Goal: Browse casually: Explore the website without a specific task or goal

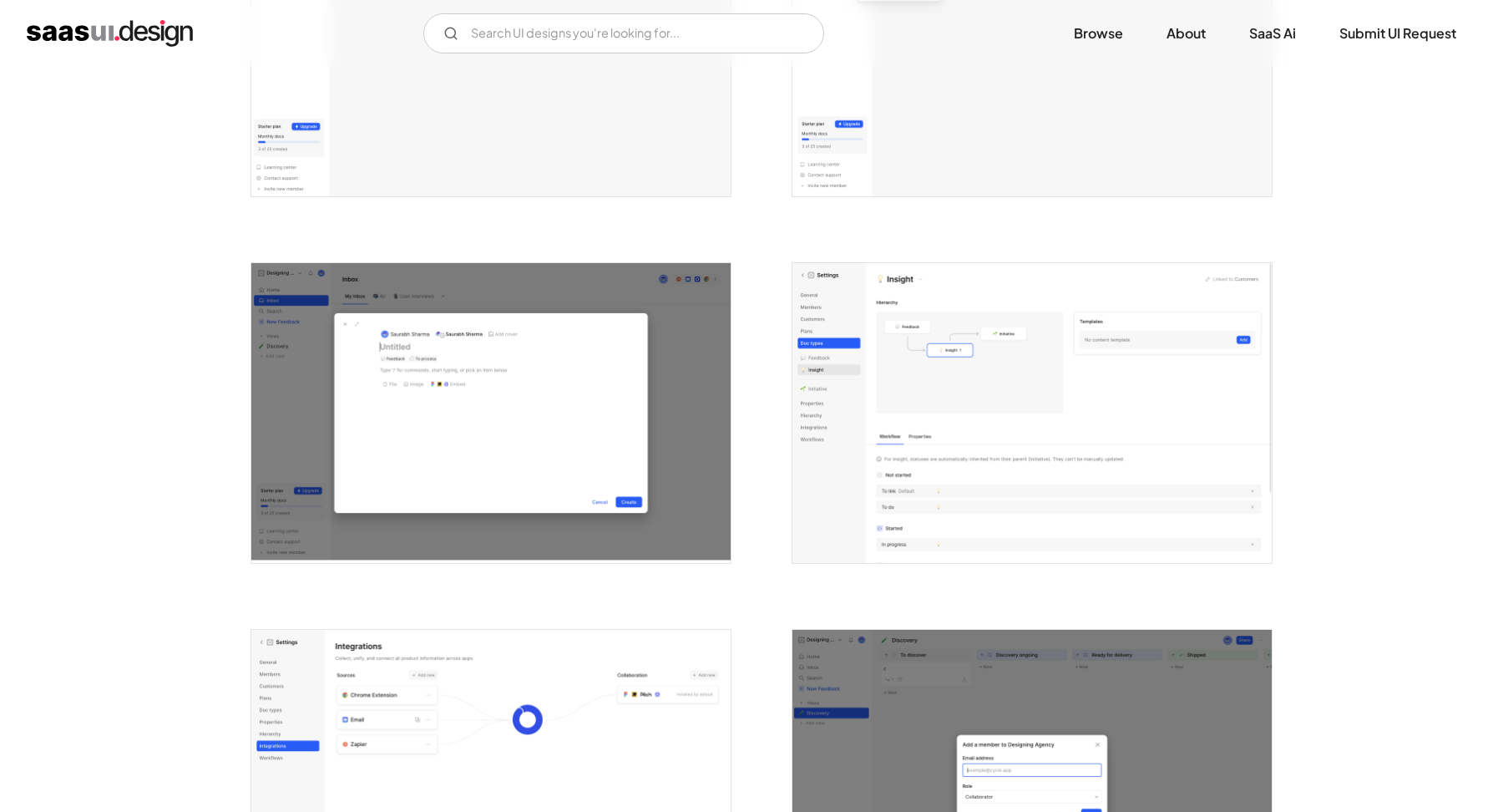
scroll to position [3789, 0]
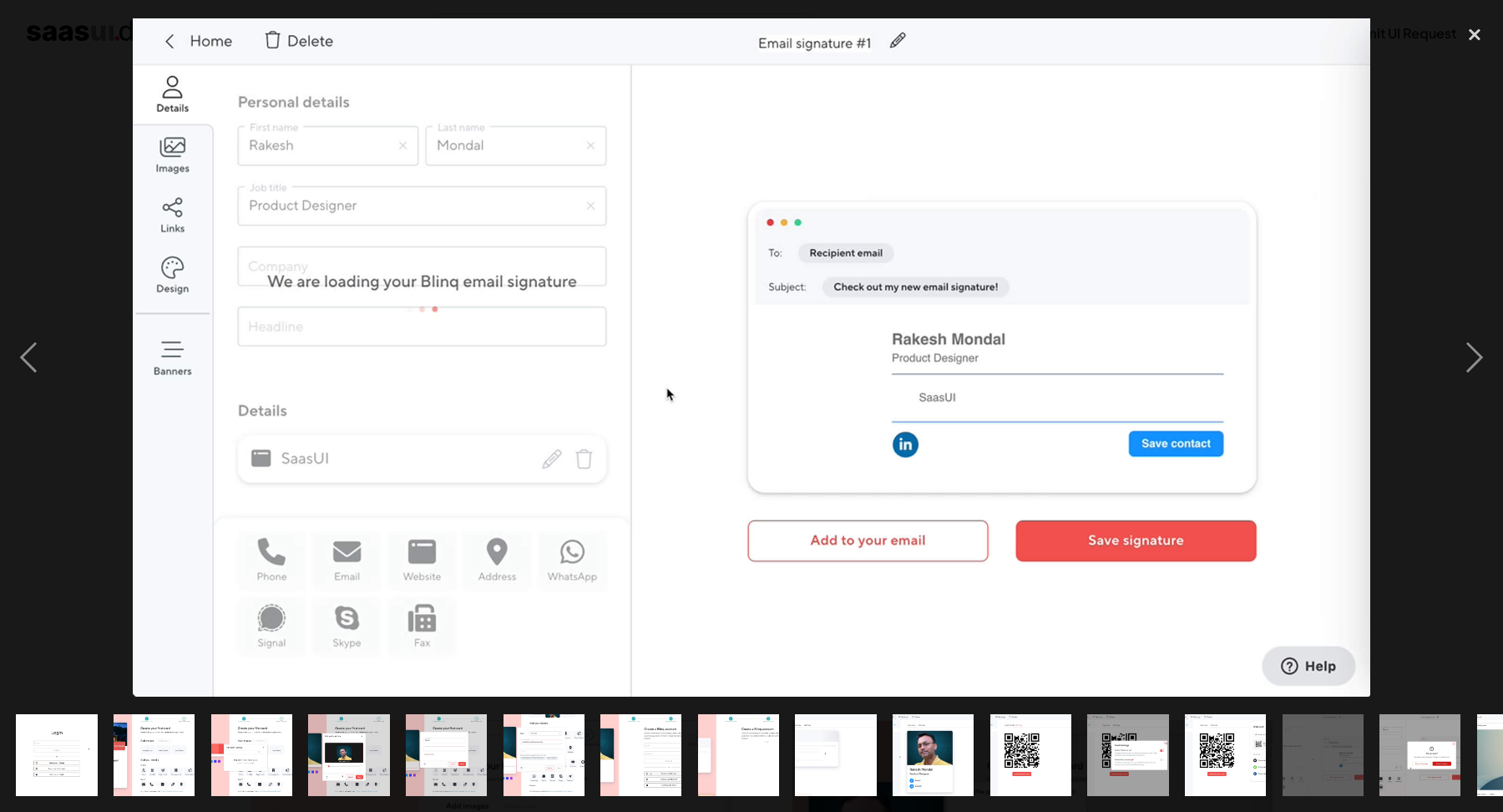
scroll to position [2165, 0]
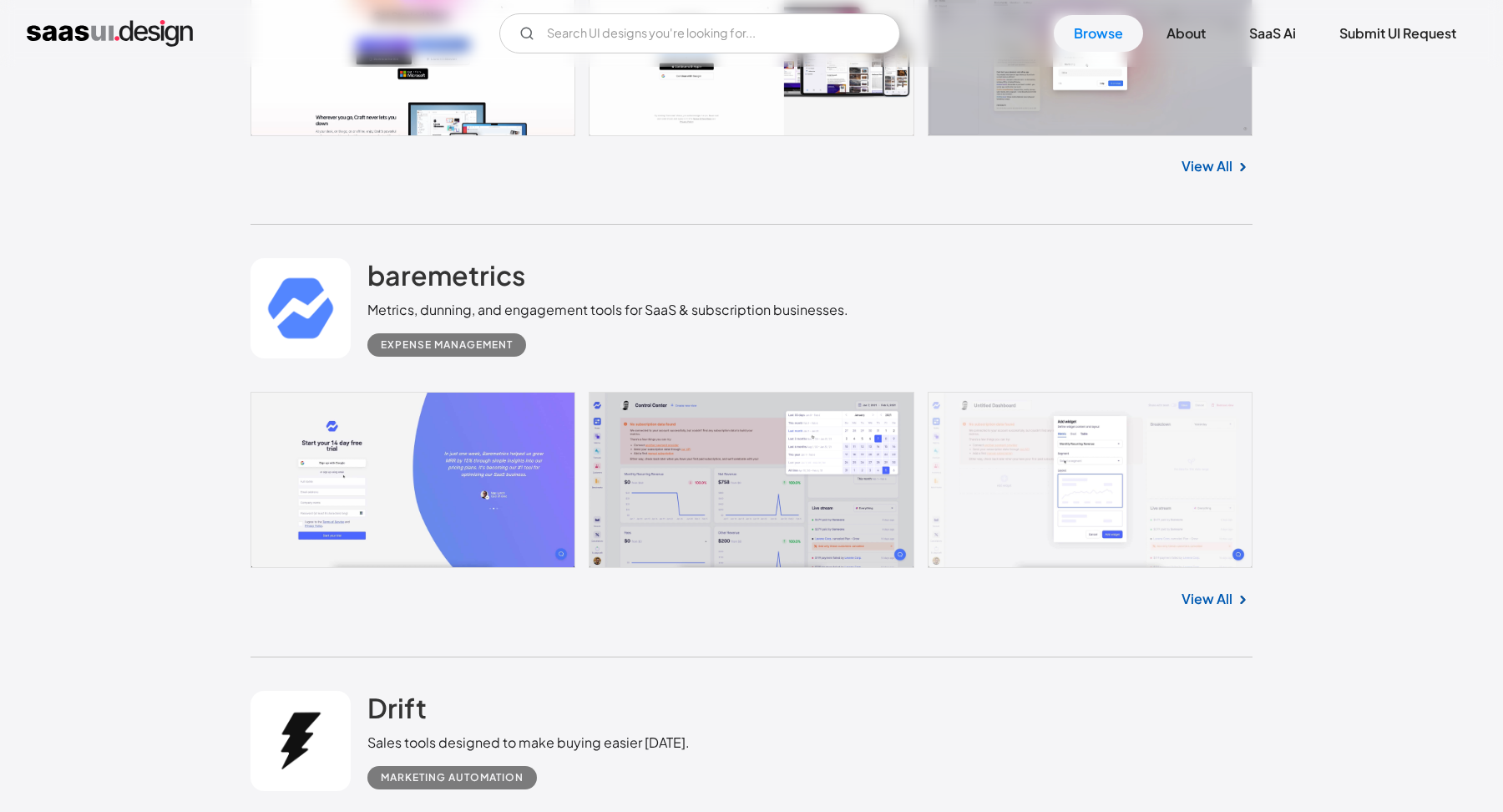
scroll to position [41021, 0]
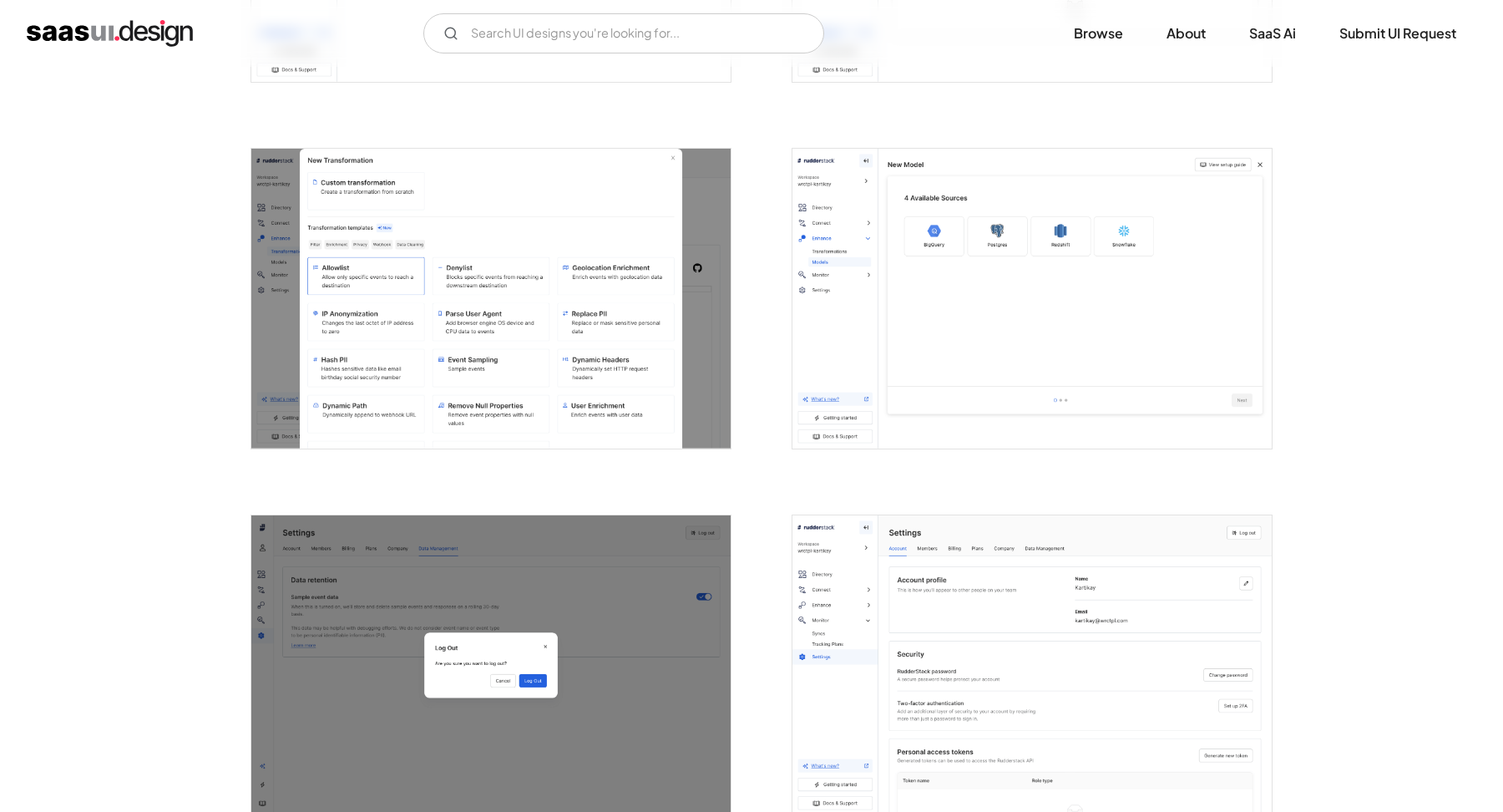
scroll to position [2799, 0]
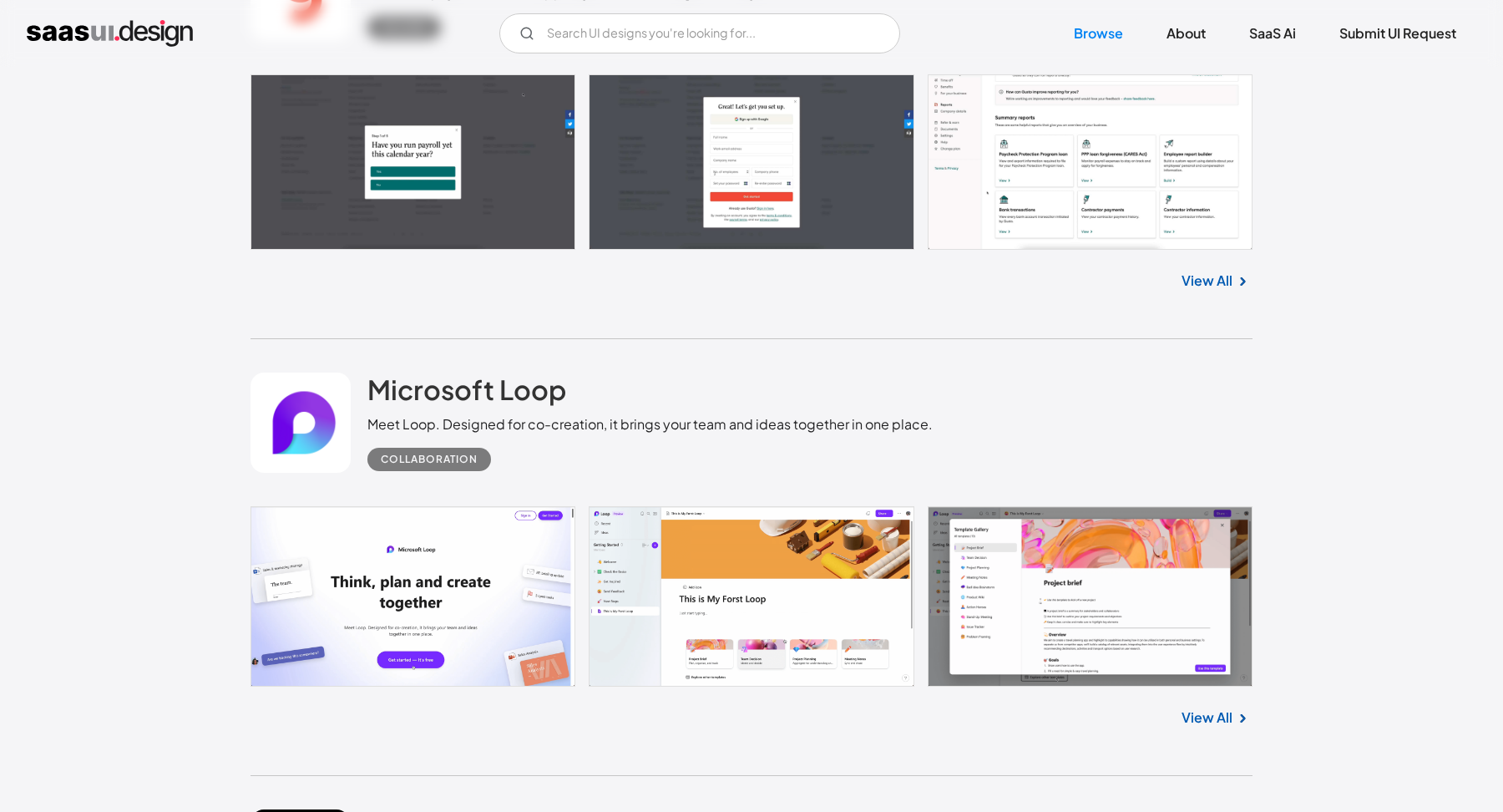
scroll to position [28968, 0]
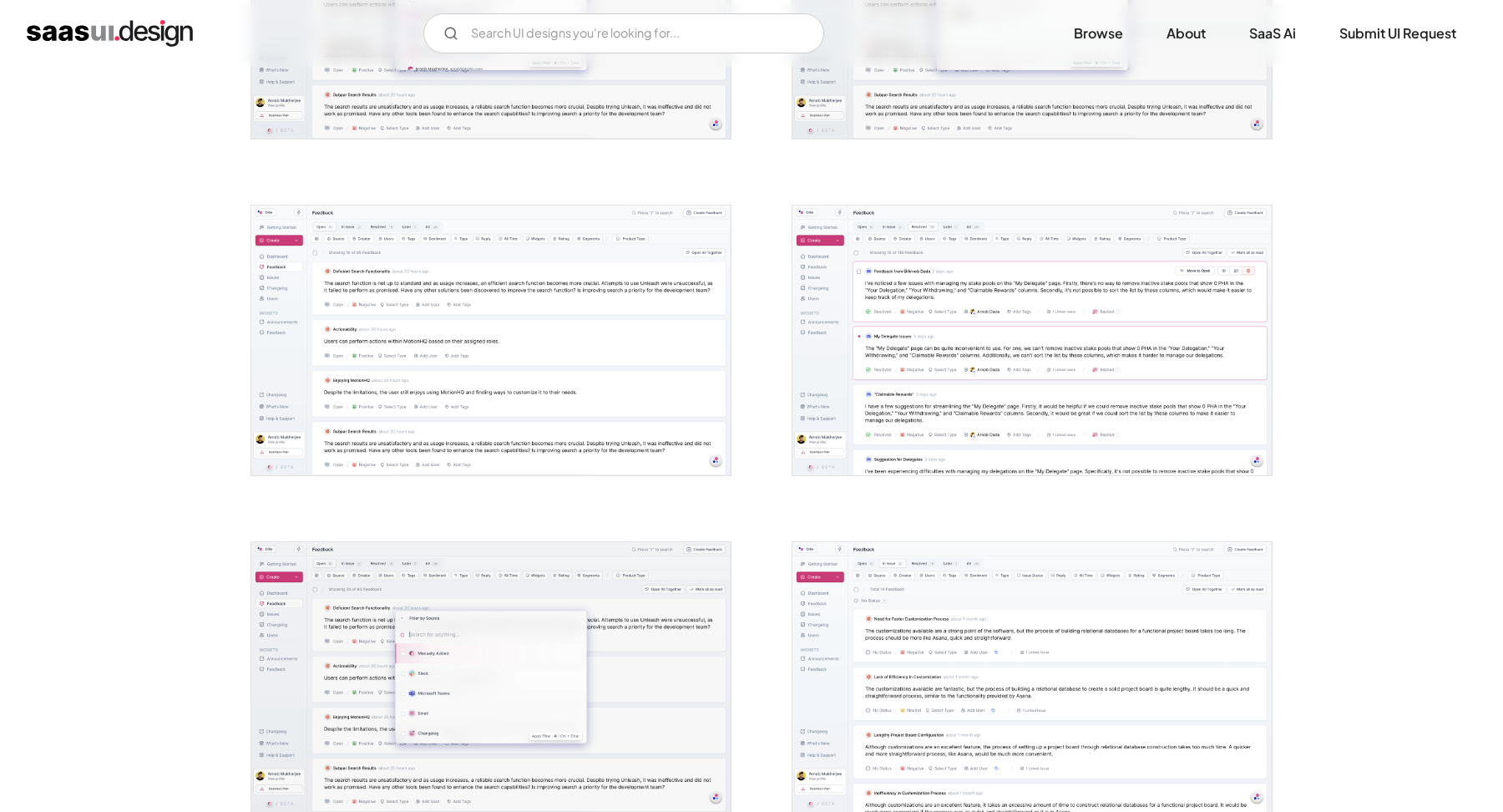
scroll to position [2816, 0]
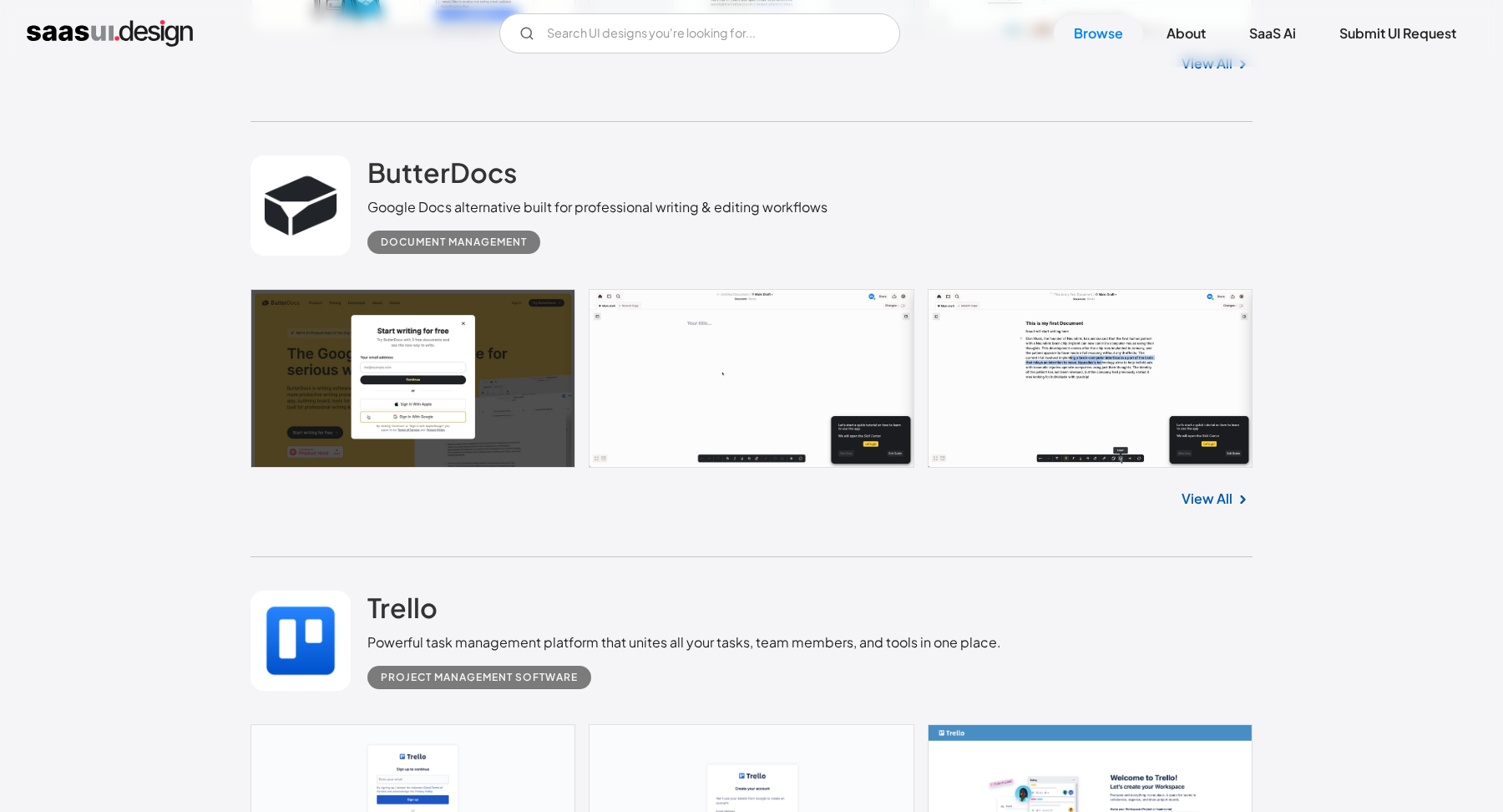
scroll to position [26852, 0]
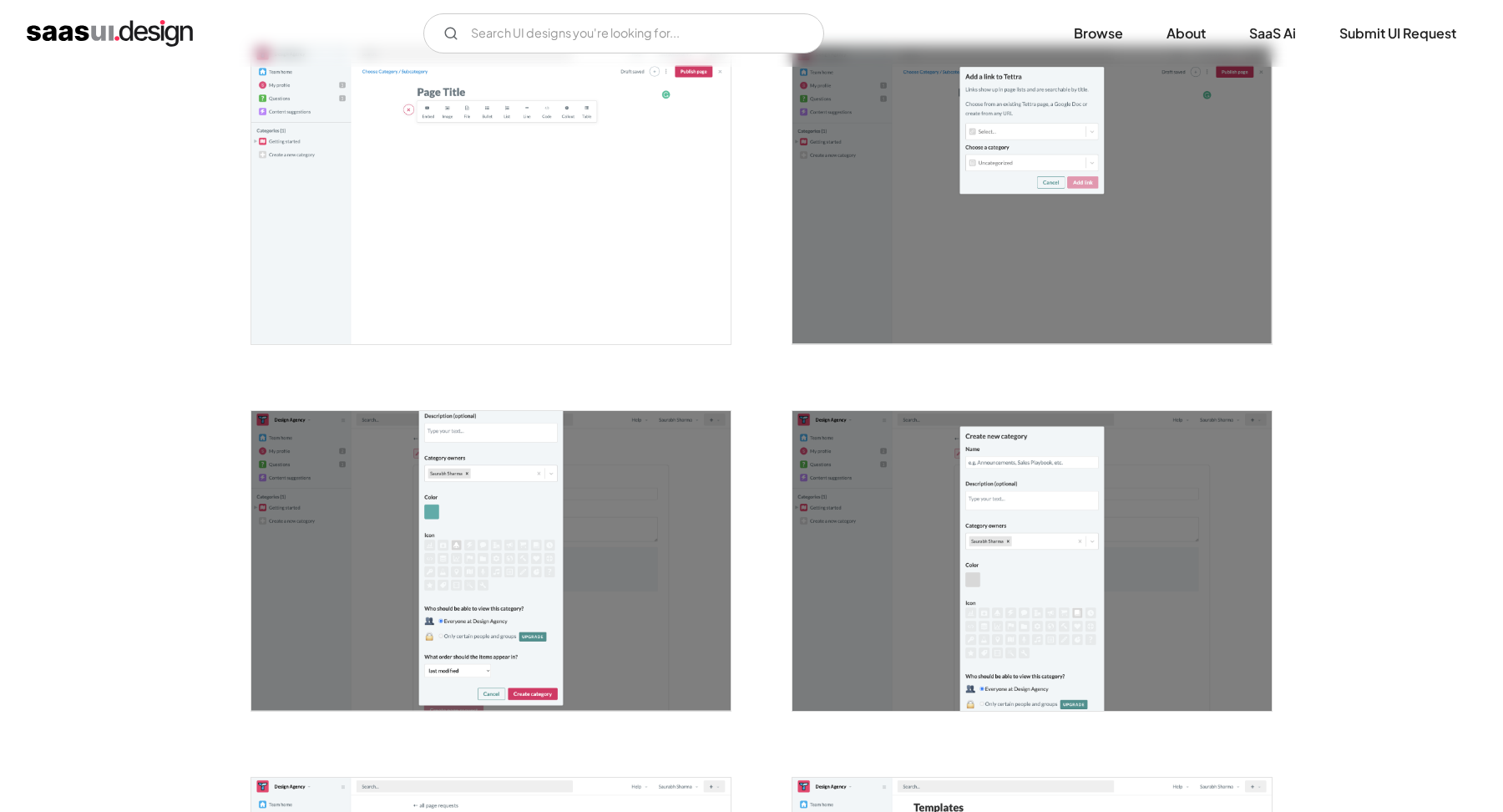
scroll to position [3746, 0]
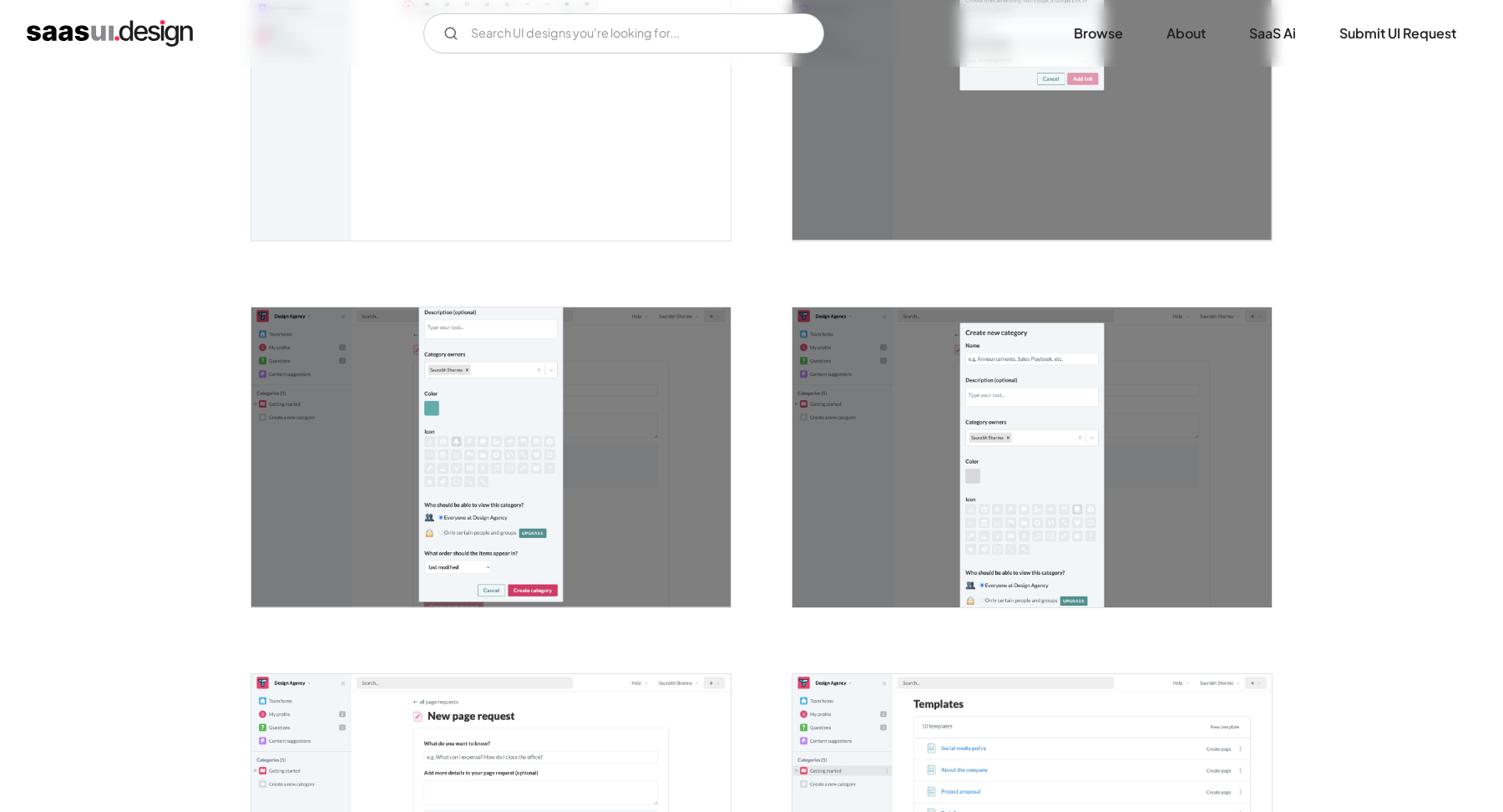
click at [558, 368] on img "open lightbox" at bounding box center [490, 457] width 479 height 300
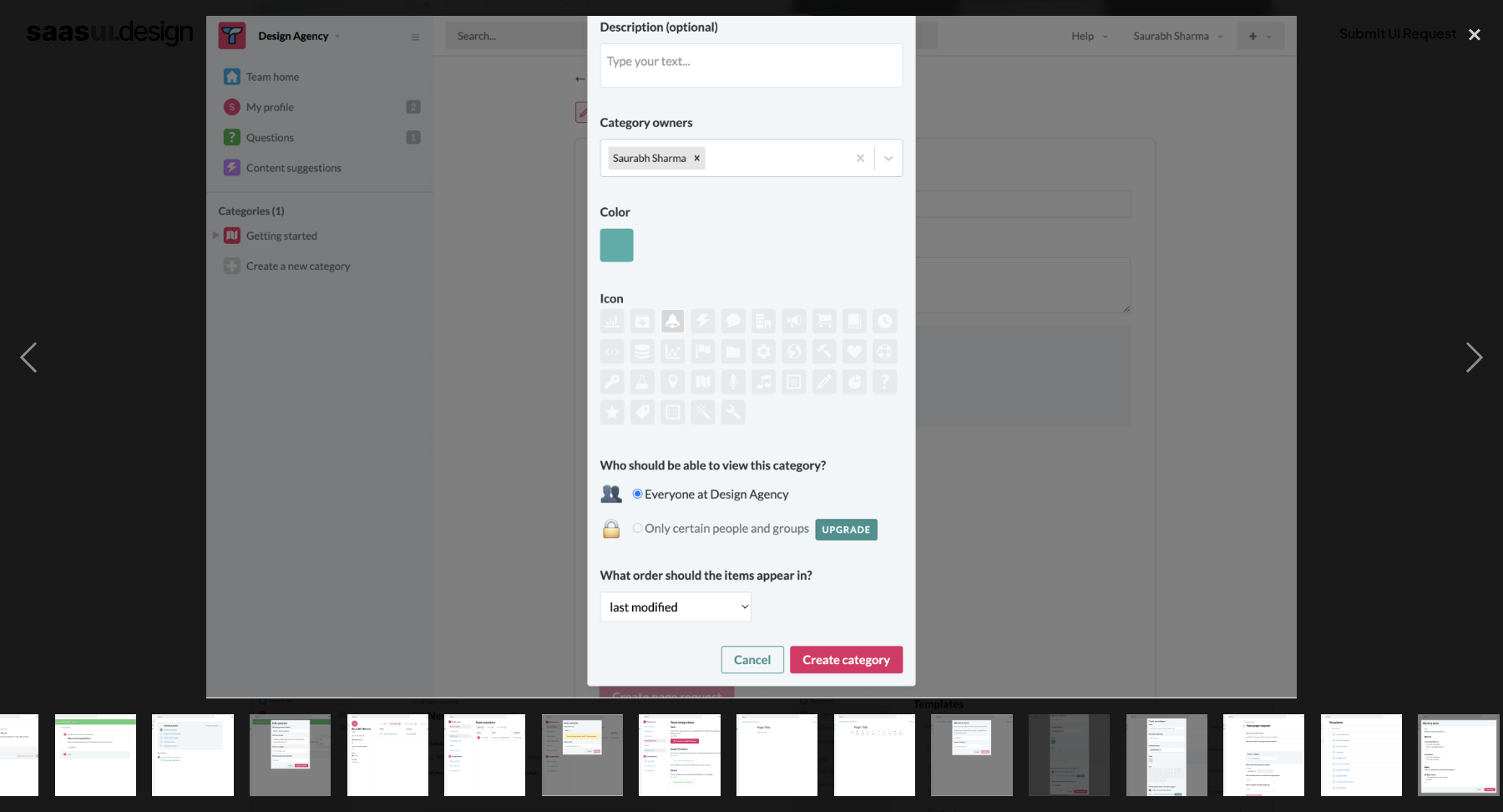
scroll to position [0, 949]
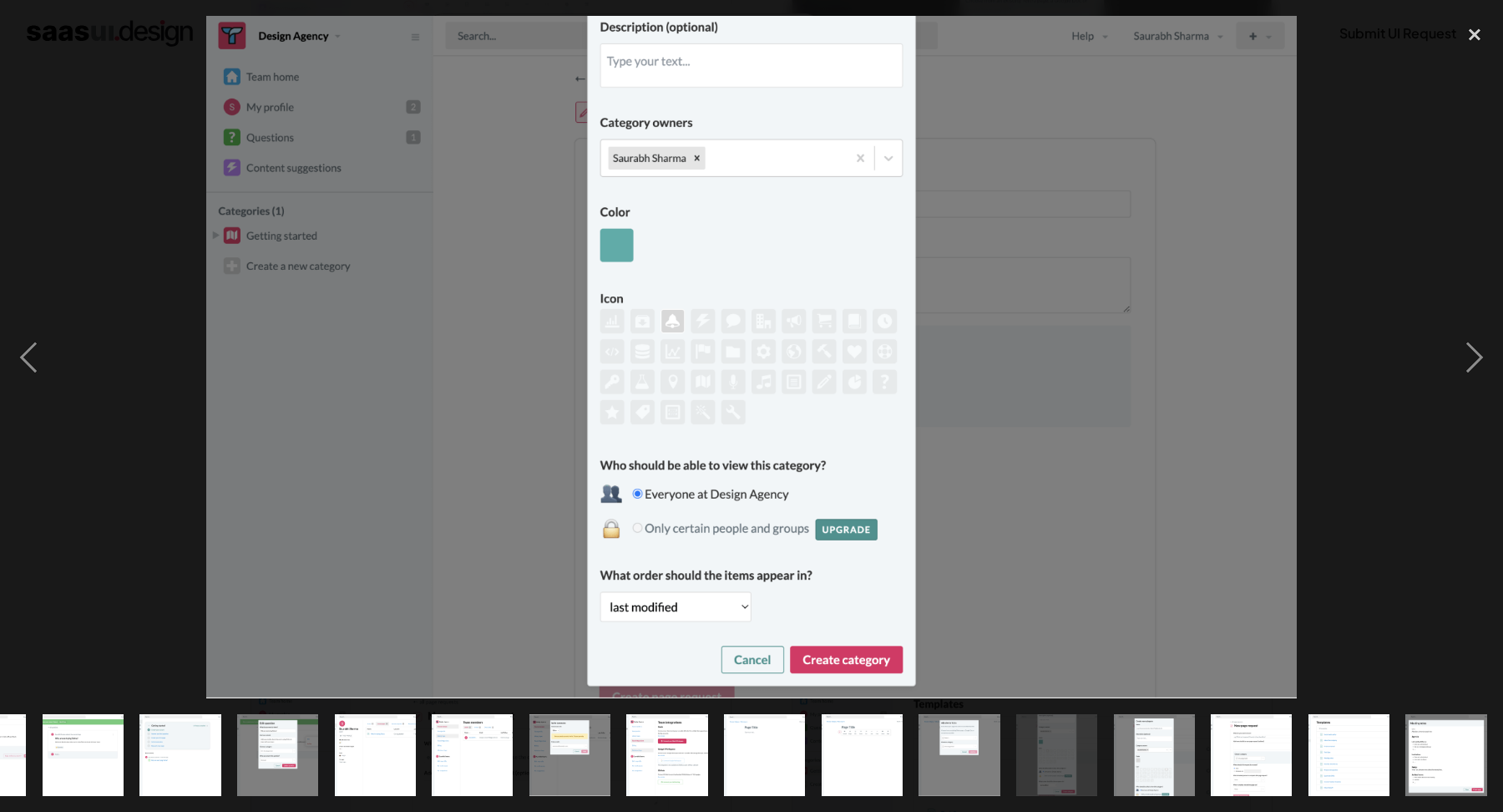
click at [1401, 320] on div at bounding box center [752, 356] width 1503 height 681
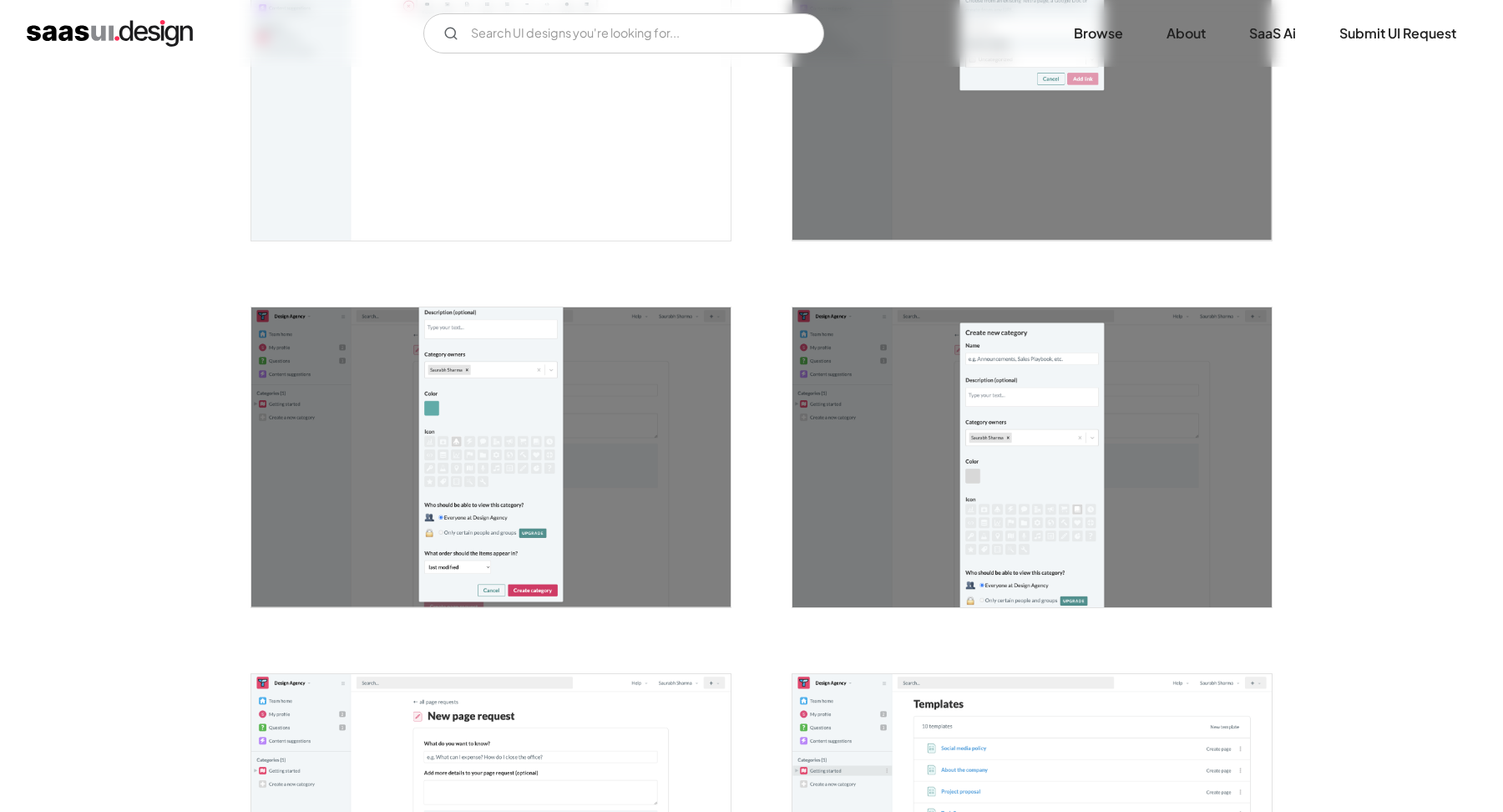
scroll to position [0, 0]
